Goal: Find specific page/section: Find specific page/section

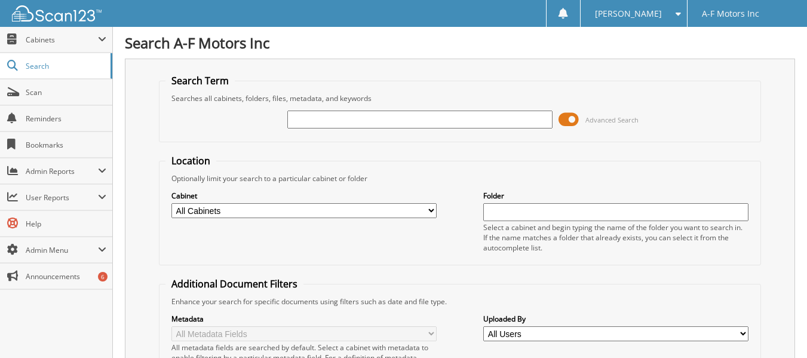
click at [385, 121] on input "text" at bounding box center [419, 119] width 265 height 18
type input "28090"
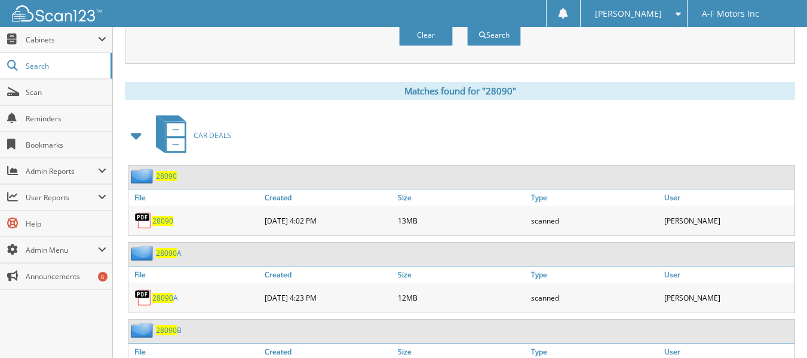
scroll to position [478, 0]
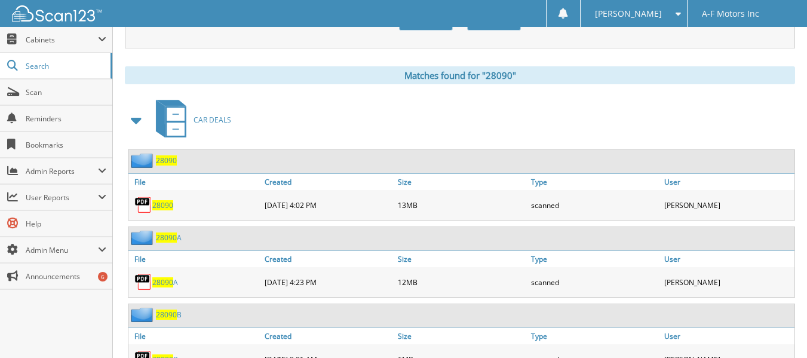
click at [160, 205] on span "28090" at bounding box center [162, 205] width 21 height 10
